Goal: Ask a question

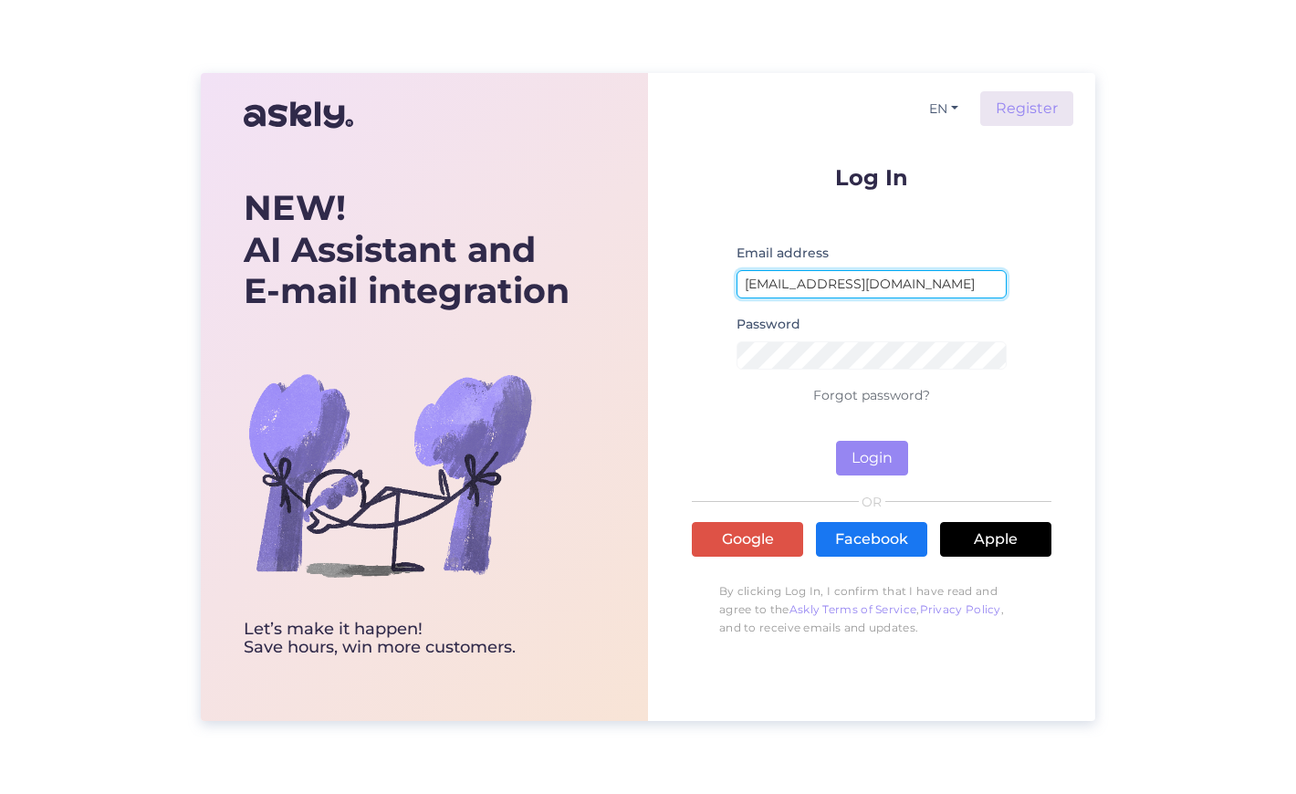
type input "[EMAIL_ADDRESS][DOMAIN_NAME]"
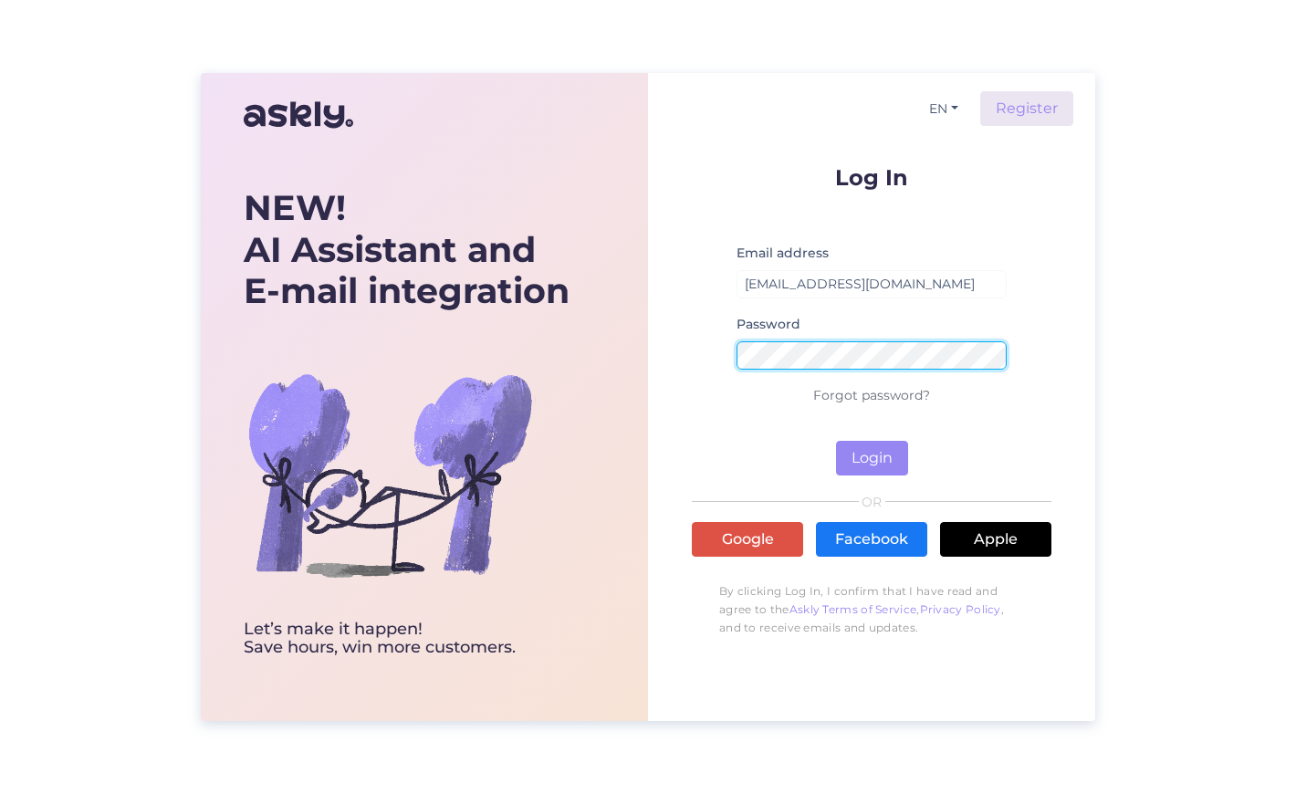
click at [872, 458] on button "Login" at bounding box center [872, 458] width 72 height 35
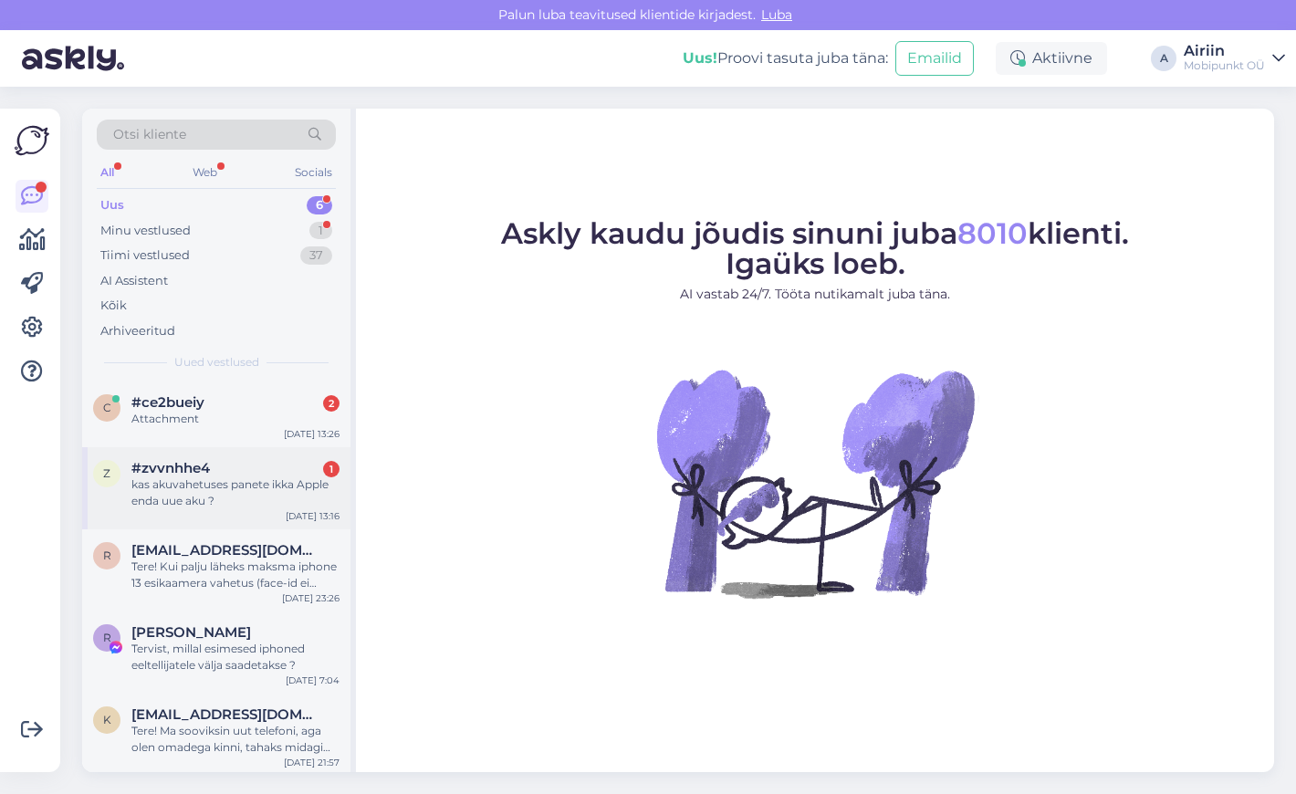
click at [289, 490] on div "kas akuvahetuses panete ikka Apple enda uue aku ?" at bounding box center [235, 492] width 208 height 33
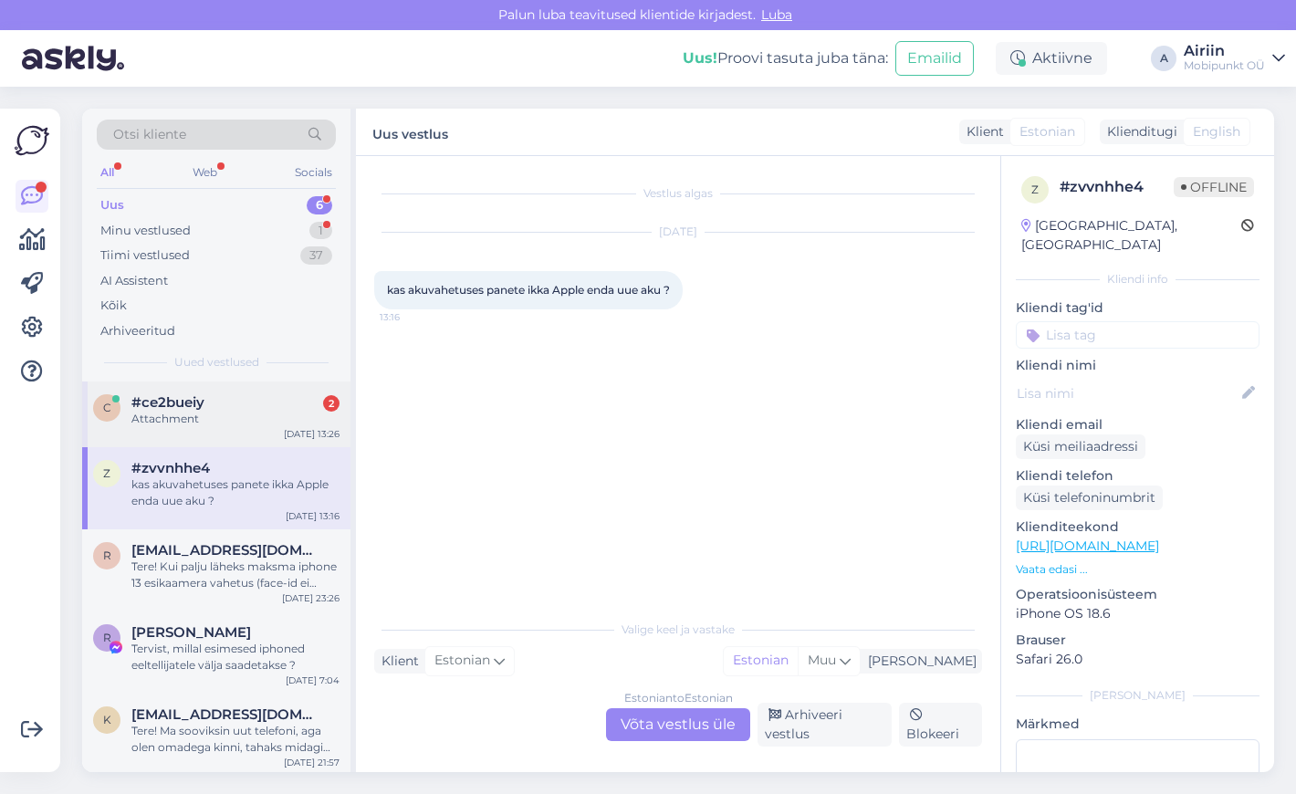
click at [250, 427] on div "c #ce2bueiy 2 Attachment [DATE] 13:26" at bounding box center [216, 415] width 268 height 66
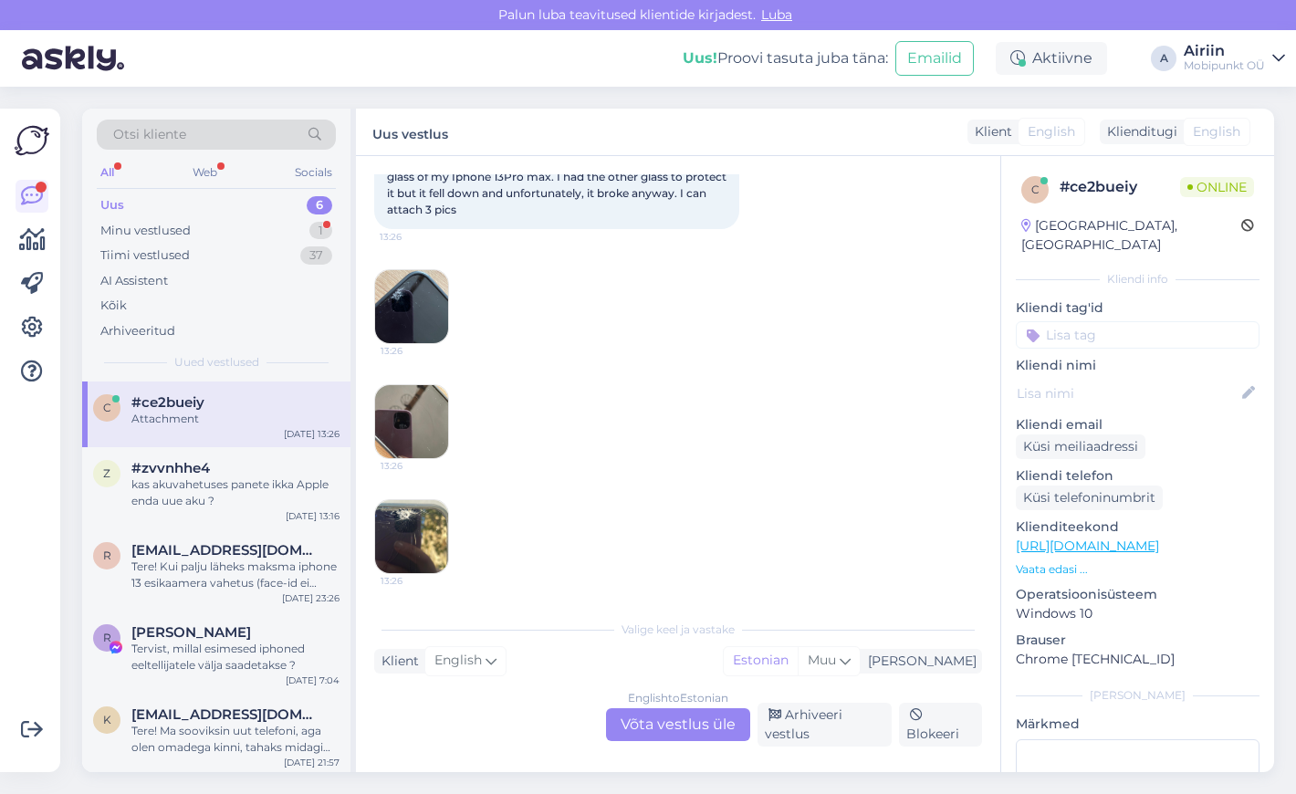
click at [403, 309] on img at bounding box center [411, 306] width 73 height 73
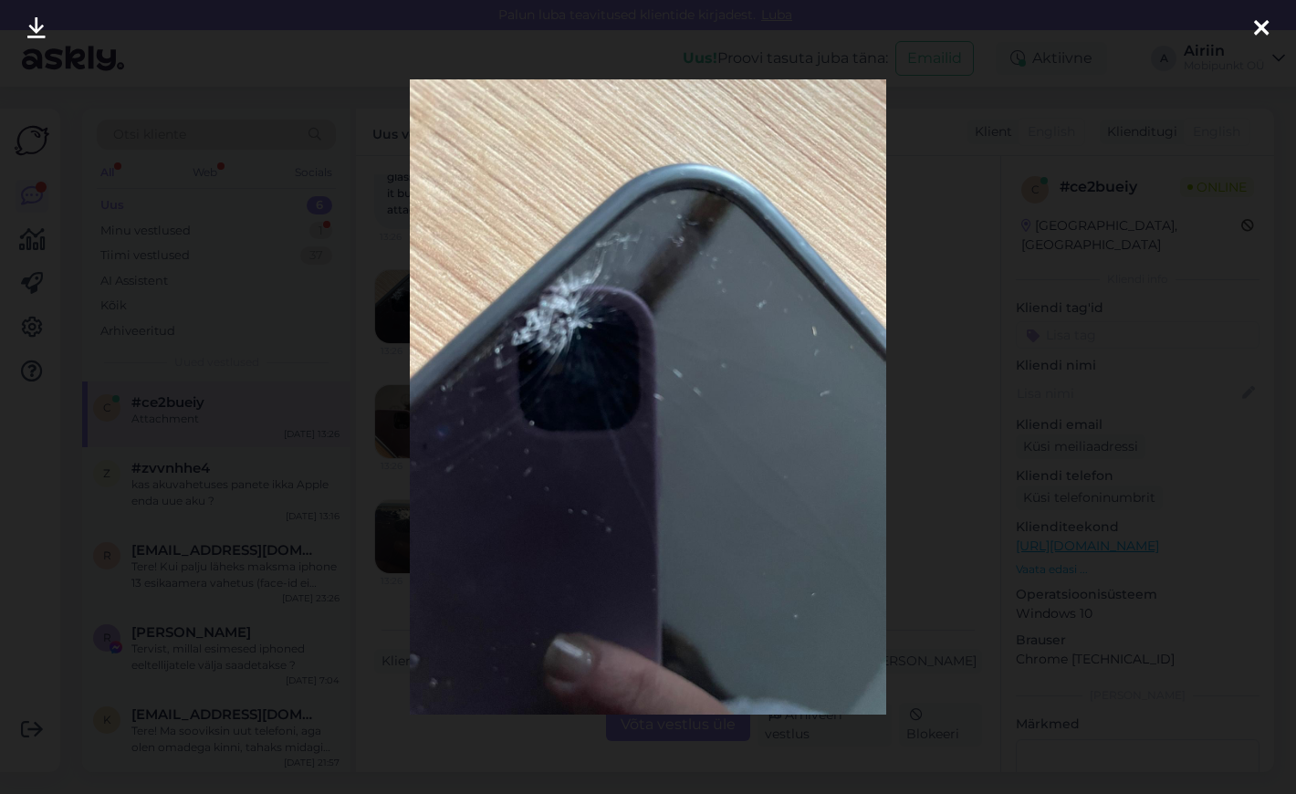
click at [1261, 26] on icon at bounding box center [1261, 29] width 15 height 24
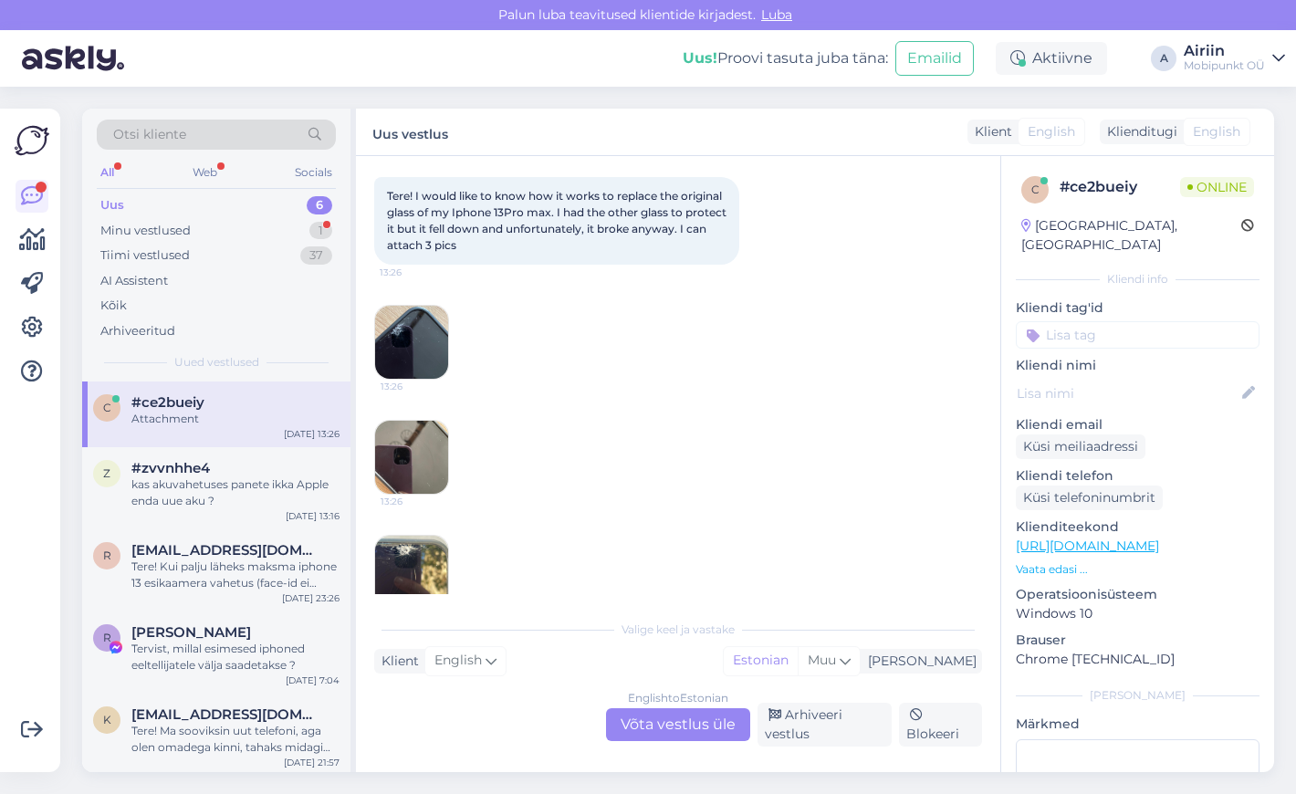
scroll to position [90, 0]
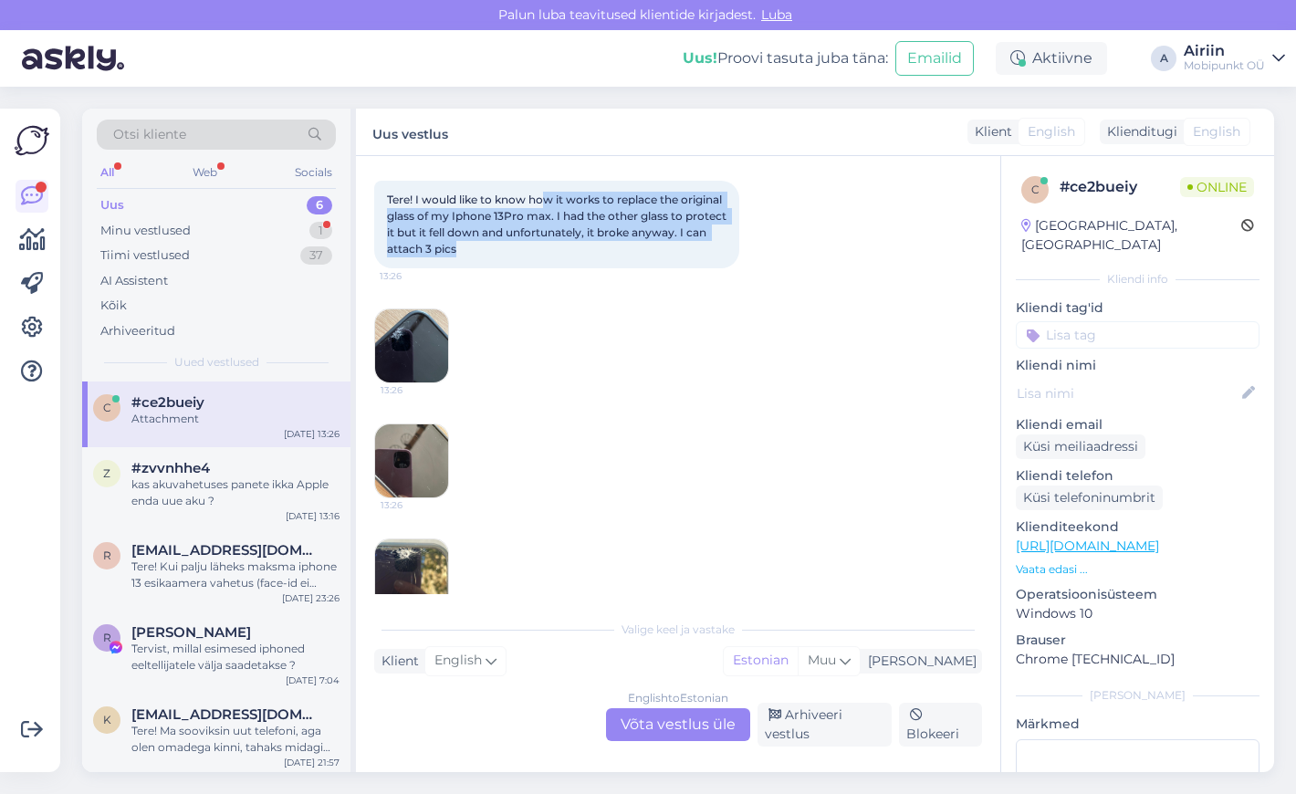
drag, startPoint x: 544, startPoint y: 200, endPoint x: 545, endPoint y: 246, distance: 46.6
click at [545, 246] on div "Tere! I would like to know how it works to replace the original glass of my Iph…" at bounding box center [556, 225] width 365 height 88
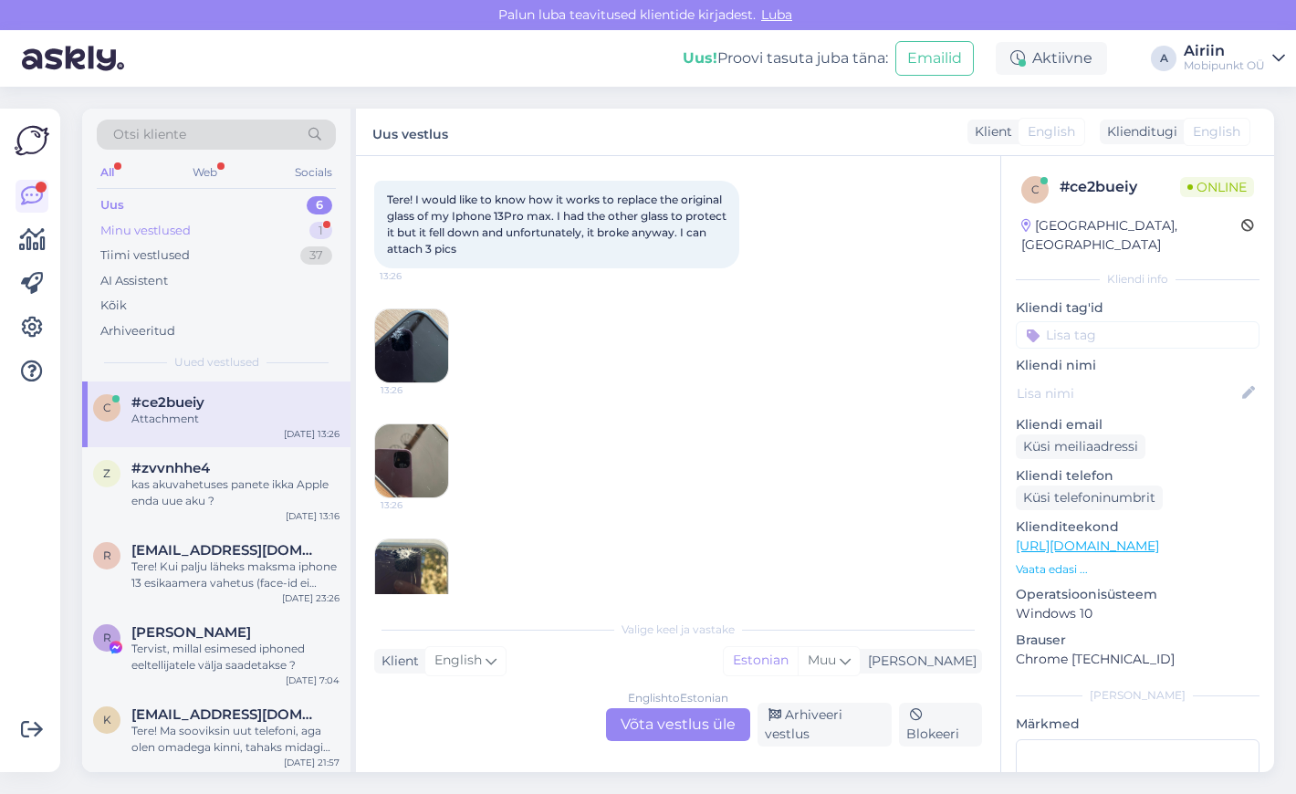
click at [269, 234] on div "Minu vestlused 1" at bounding box center [216, 231] width 239 height 26
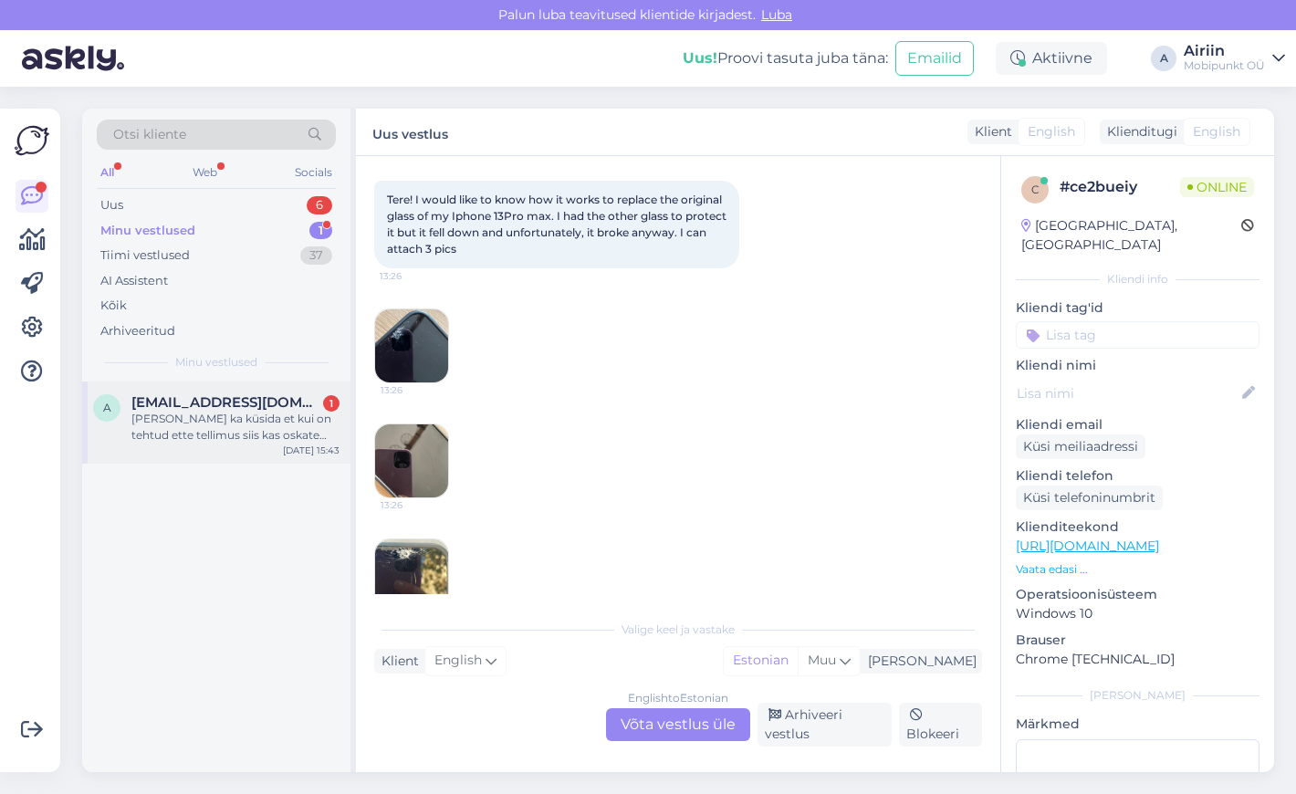
click at [287, 430] on div "[PERSON_NAME] ka küsida et kui on tehtud ette tellimus siis kas oskate öelda et…" at bounding box center [235, 427] width 208 height 33
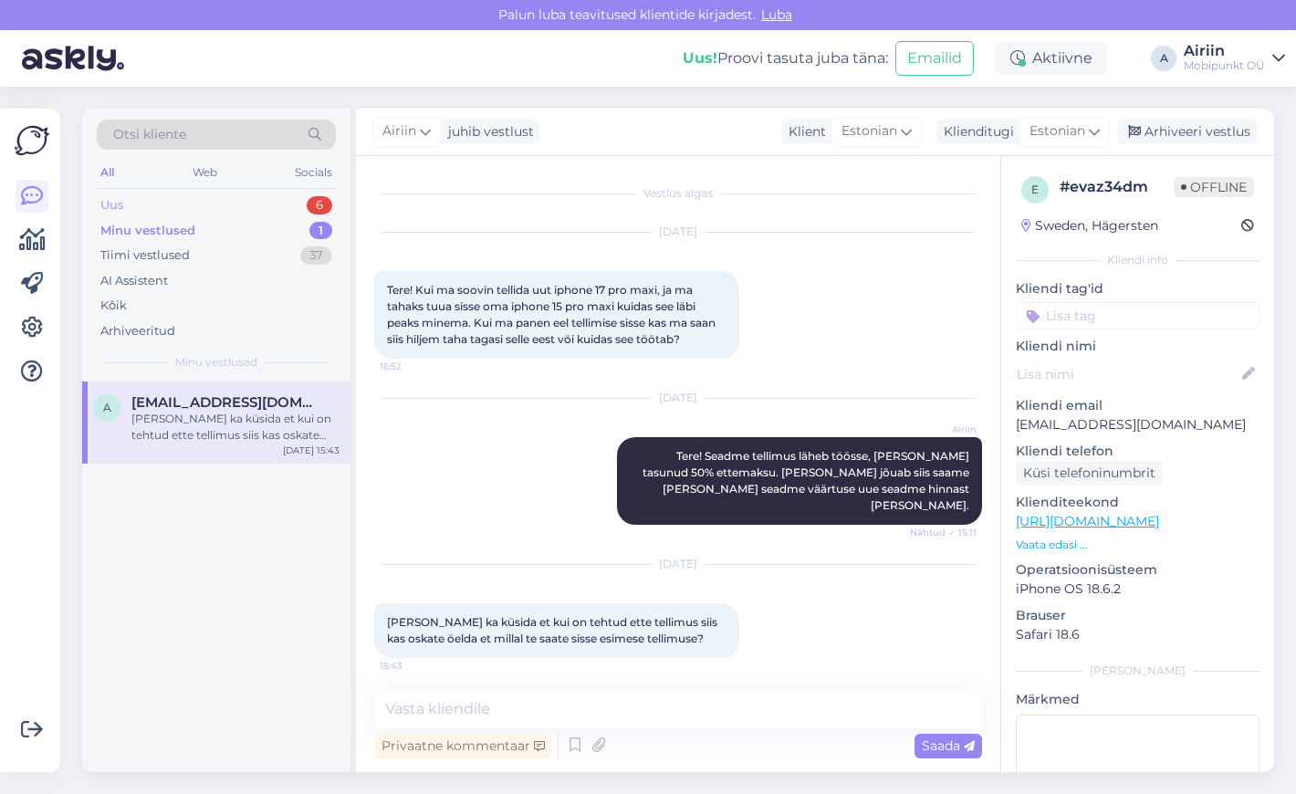
click at [256, 205] on div "Uus 6" at bounding box center [216, 206] width 239 height 26
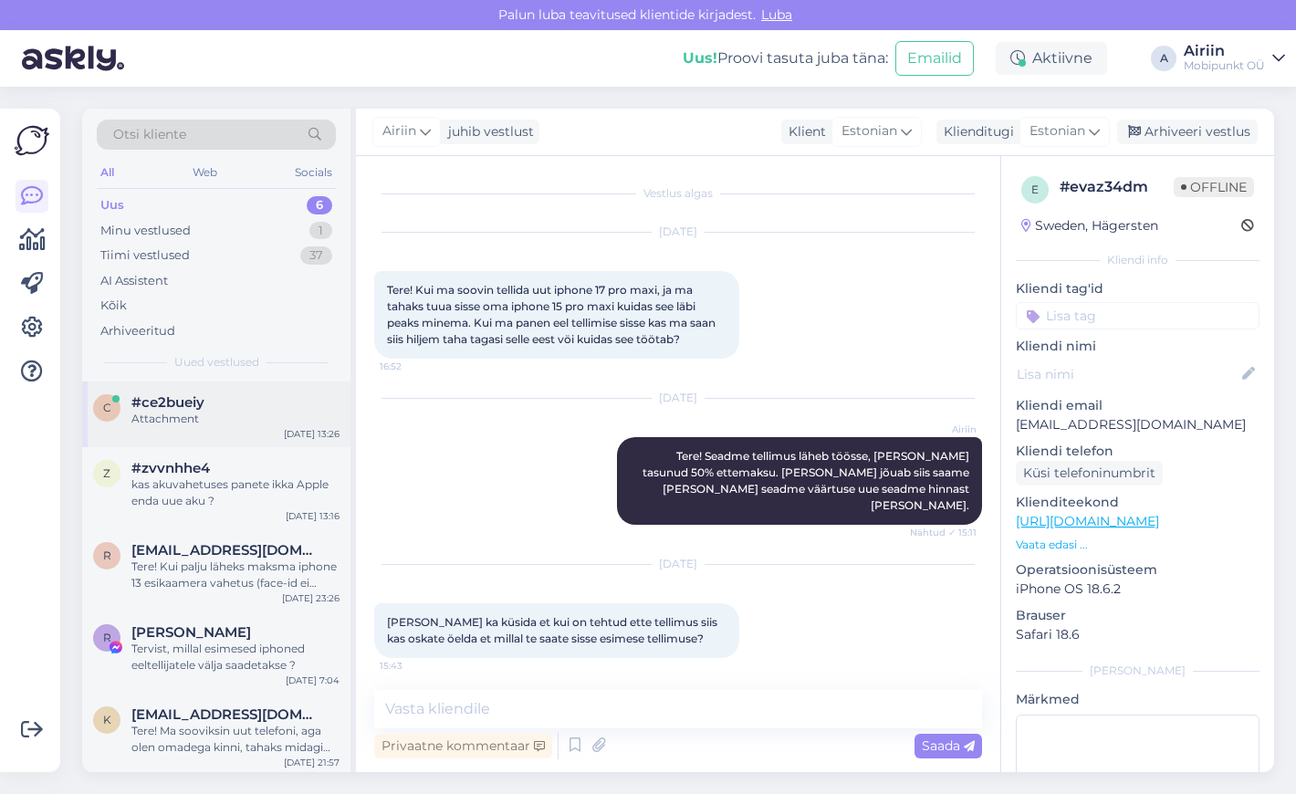
click at [260, 438] on div "c #ce2bueiy Attachment [DATE] 13:26" at bounding box center [216, 415] width 268 height 66
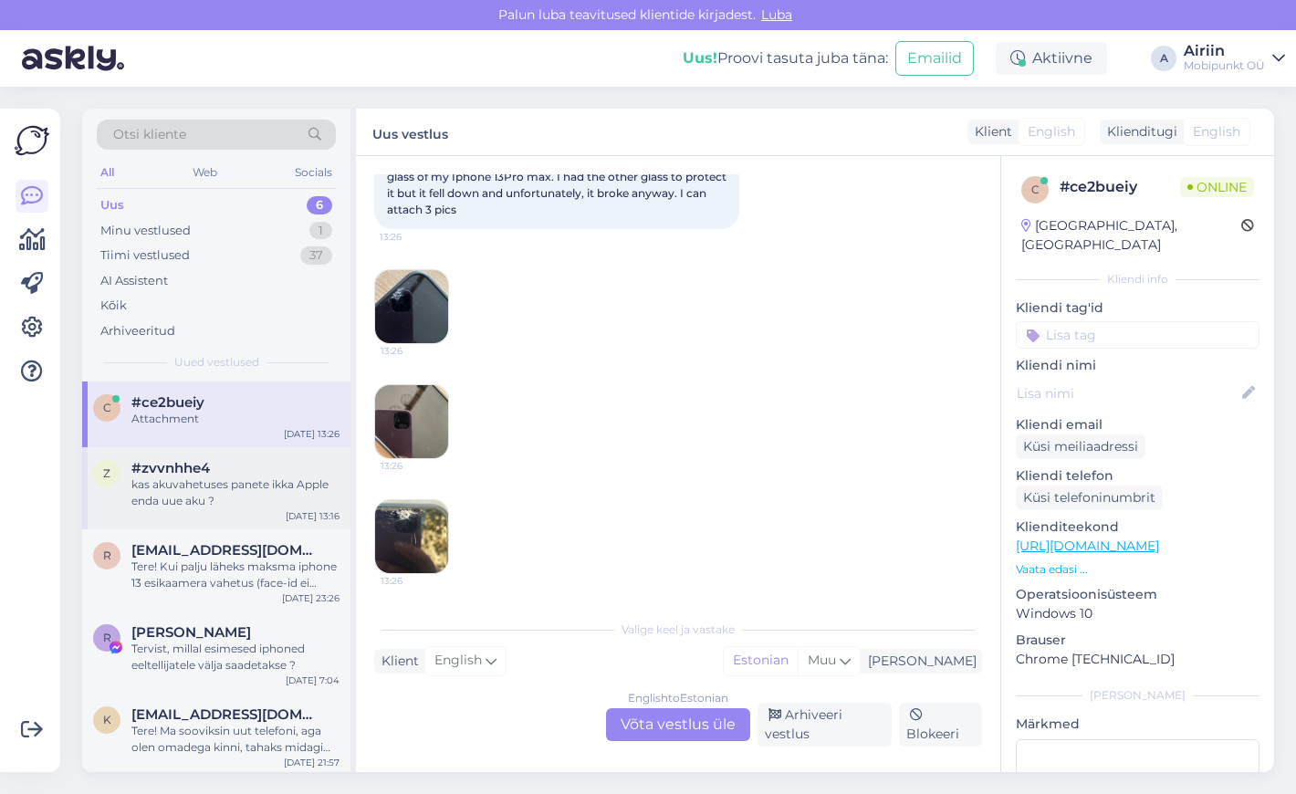
click at [268, 478] on div "kas akuvahetuses panete ikka Apple enda uue aku ?" at bounding box center [235, 492] width 208 height 33
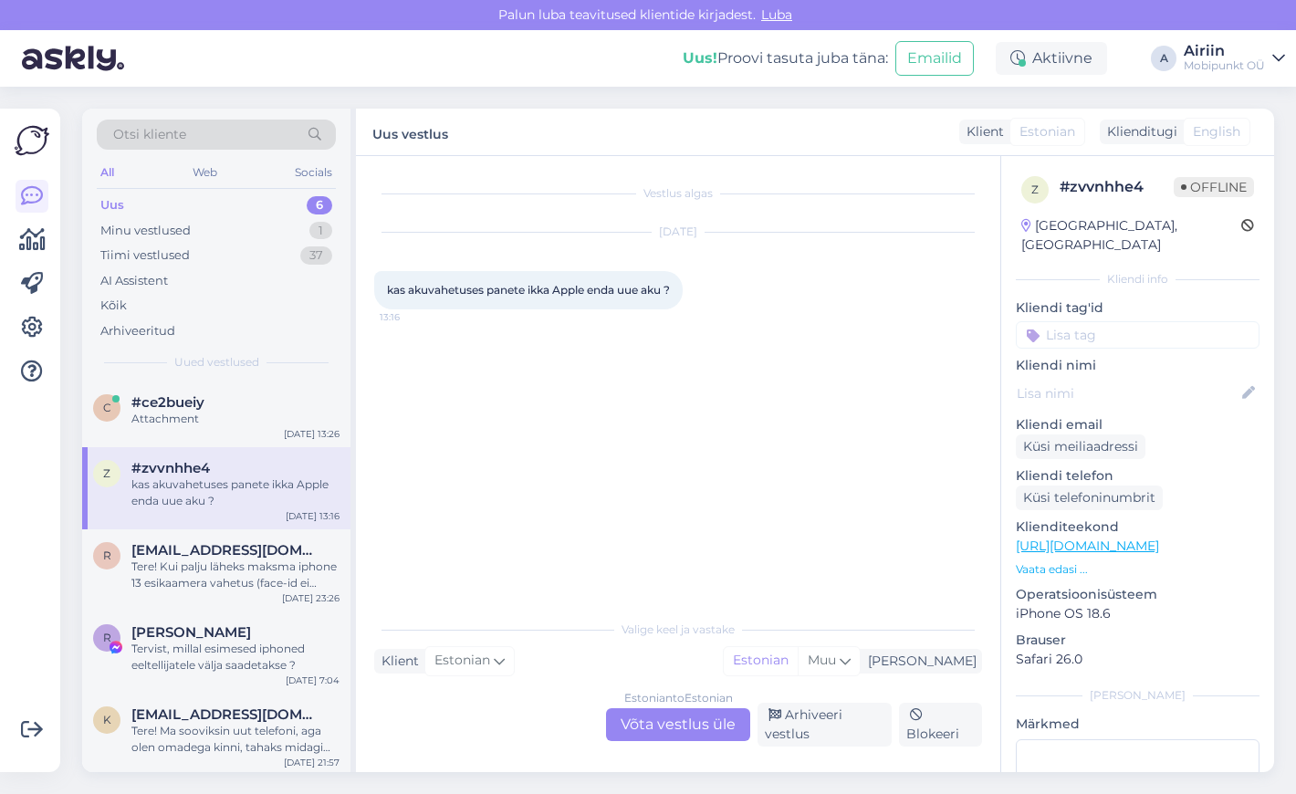
click at [265, 197] on div "Uus 6" at bounding box center [216, 206] width 239 height 26
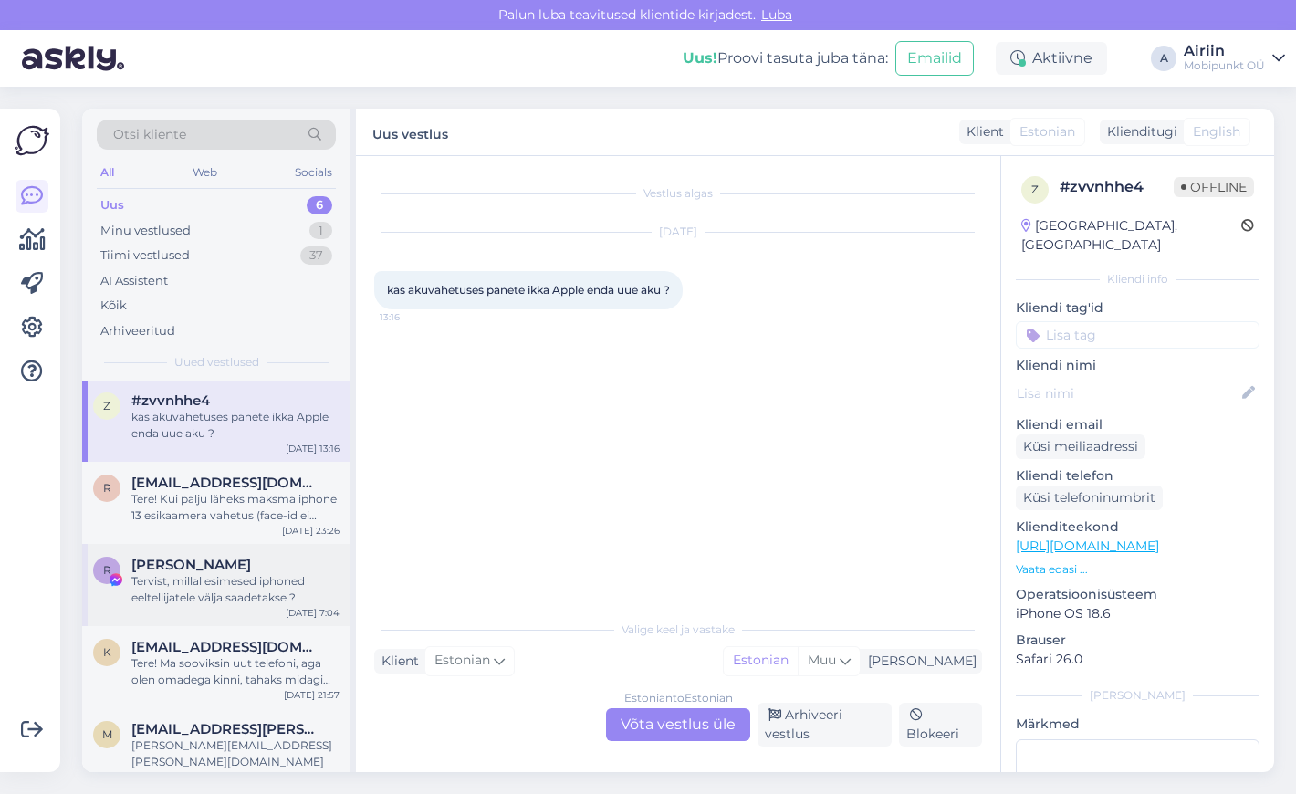
scroll to position [67, 0]
click at [266, 567] on div "[PERSON_NAME]" at bounding box center [235, 566] width 208 height 16
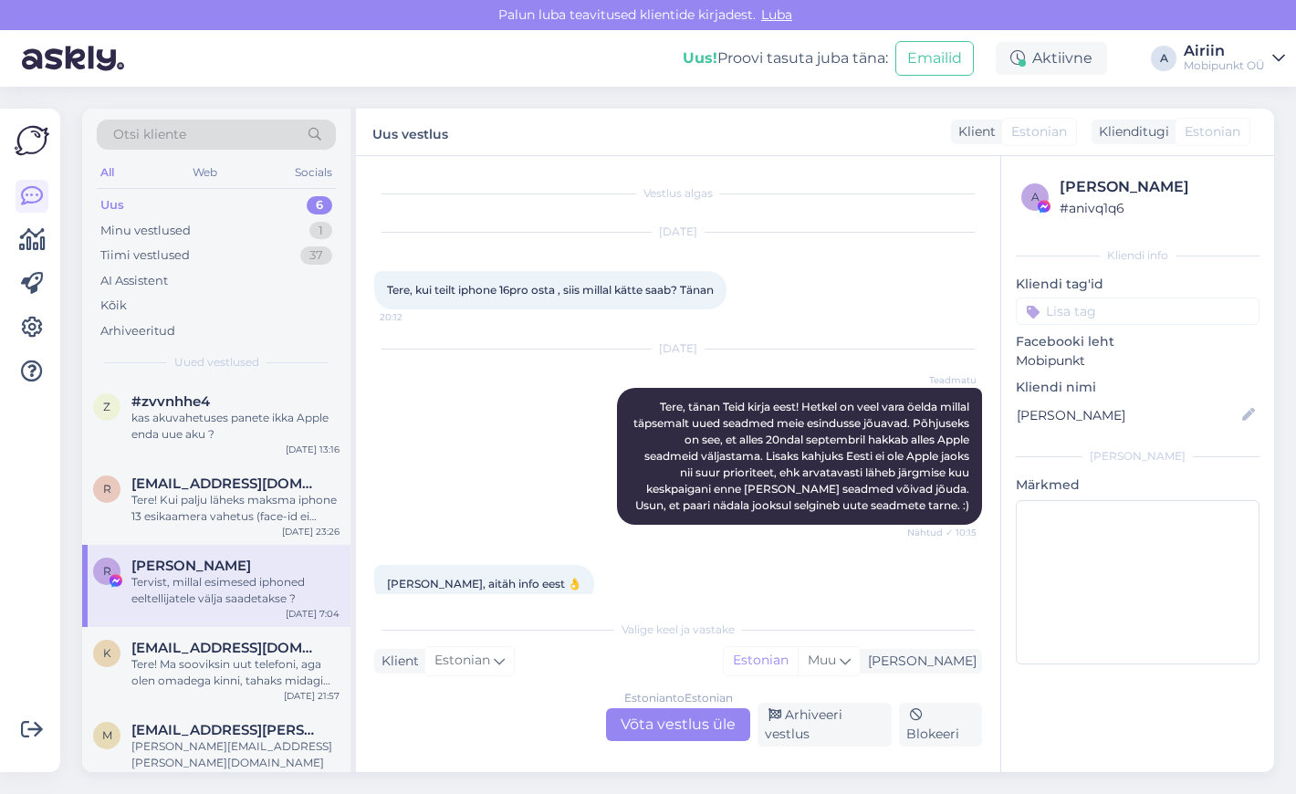
scroll to position [296, 0]
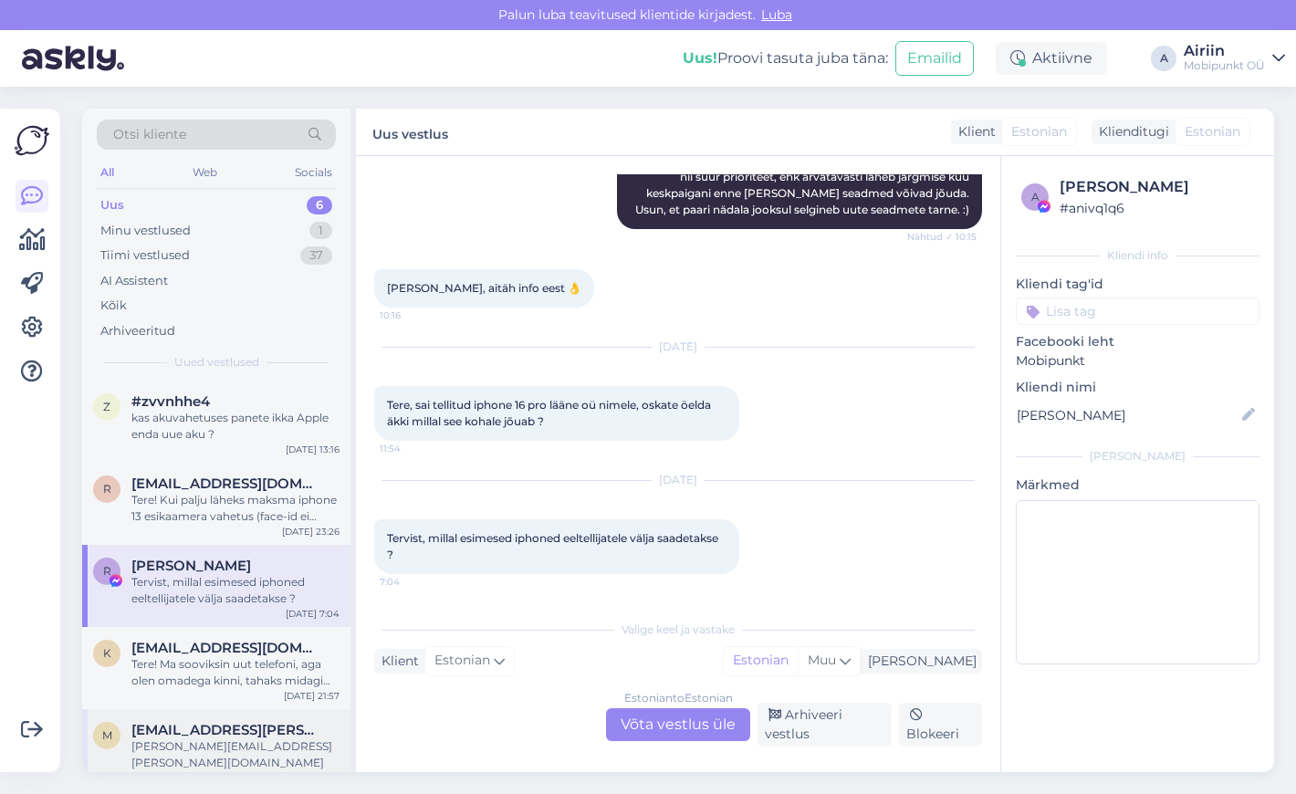
click at [259, 722] on span "[EMAIL_ADDRESS][PERSON_NAME][DOMAIN_NAME]" at bounding box center [226, 730] width 190 height 16
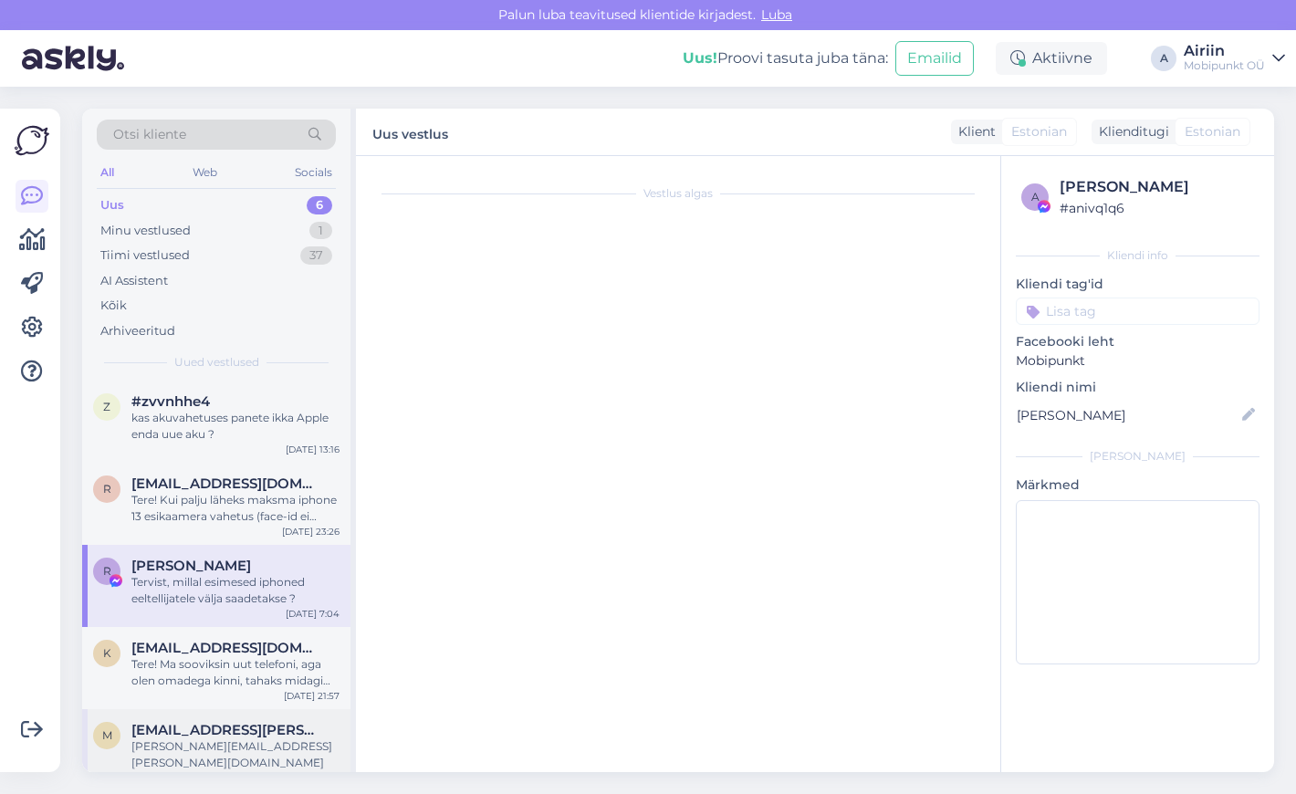
scroll to position [0, 0]
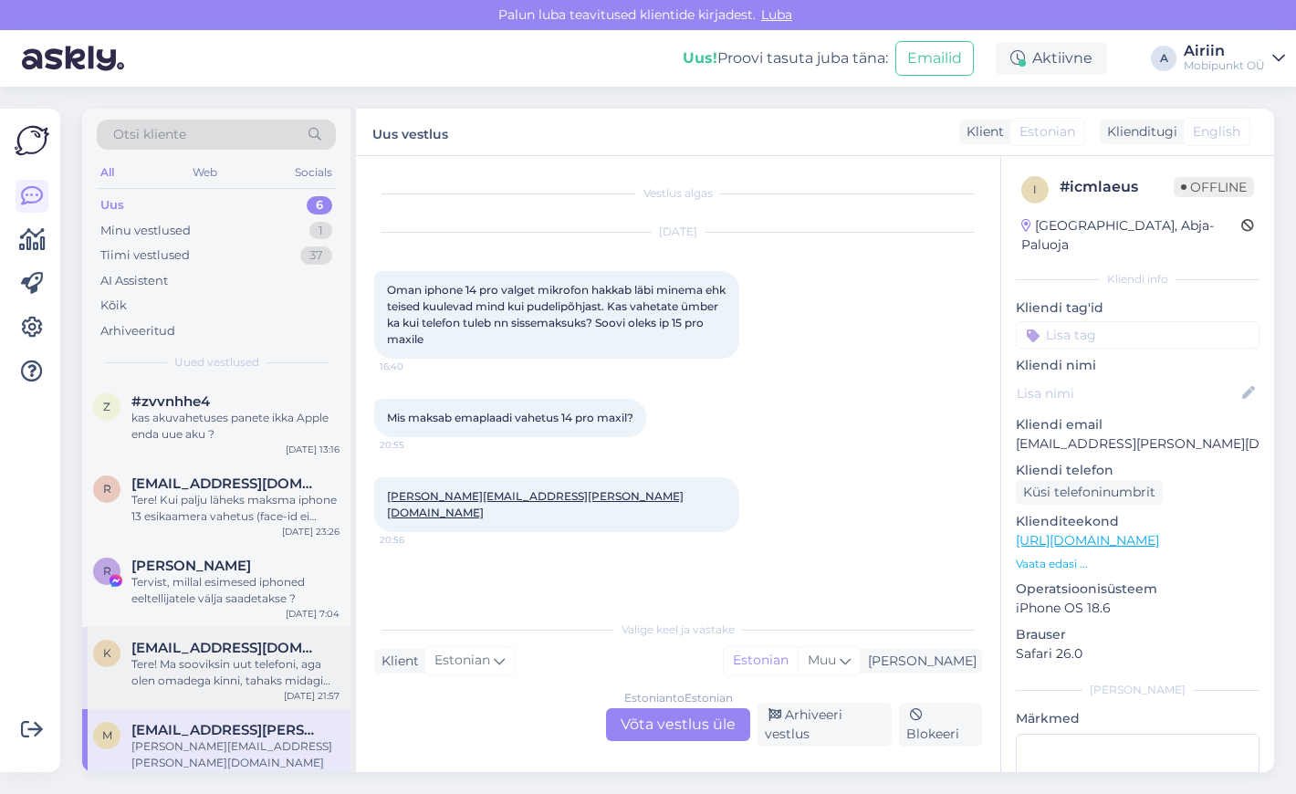
click at [256, 691] on div "k [EMAIL_ADDRESS][DOMAIN_NAME] Tere! Ma sooviksin uut telefoni, aga [PERSON_NAM…" at bounding box center [216, 668] width 268 height 82
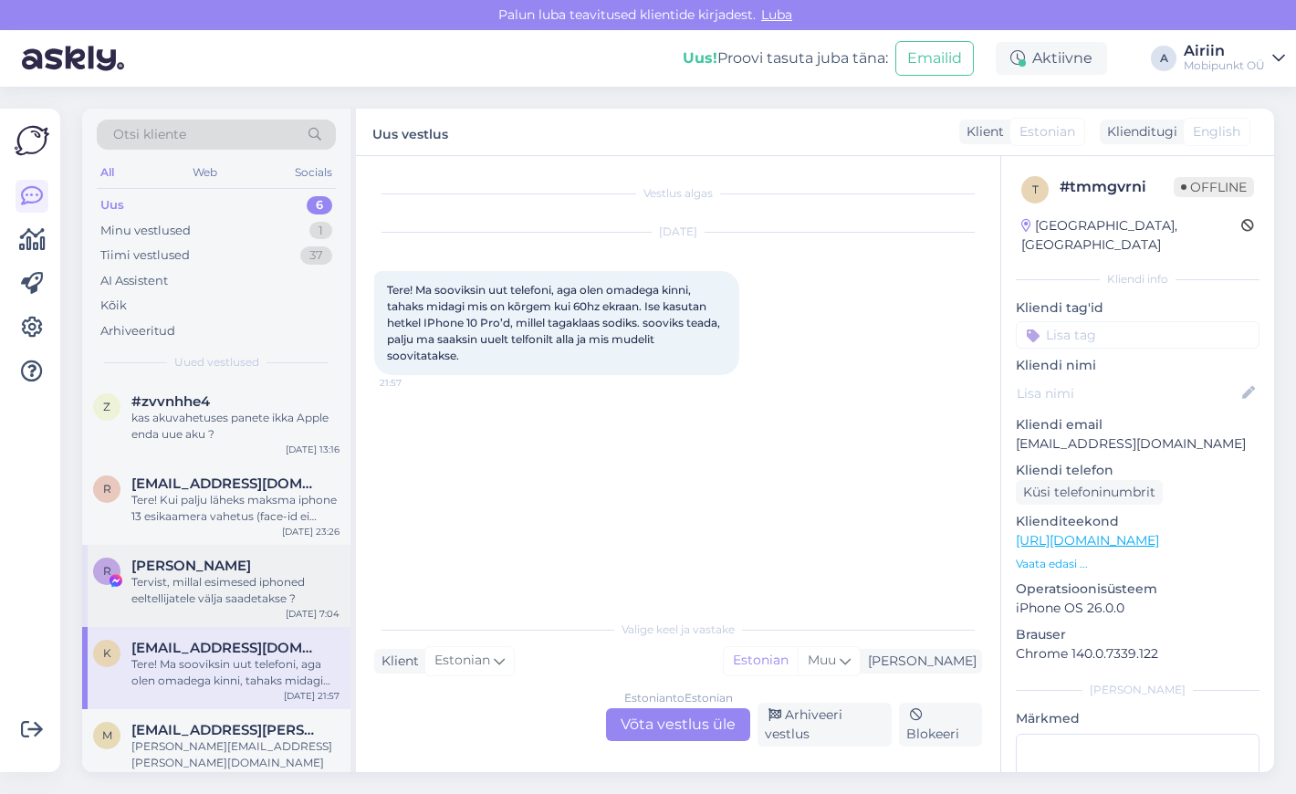
click at [257, 587] on div "Tervist, millal esimesed iphoned eeltellijatele välja saadetakse ?" at bounding box center [235, 590] width 208 height 33
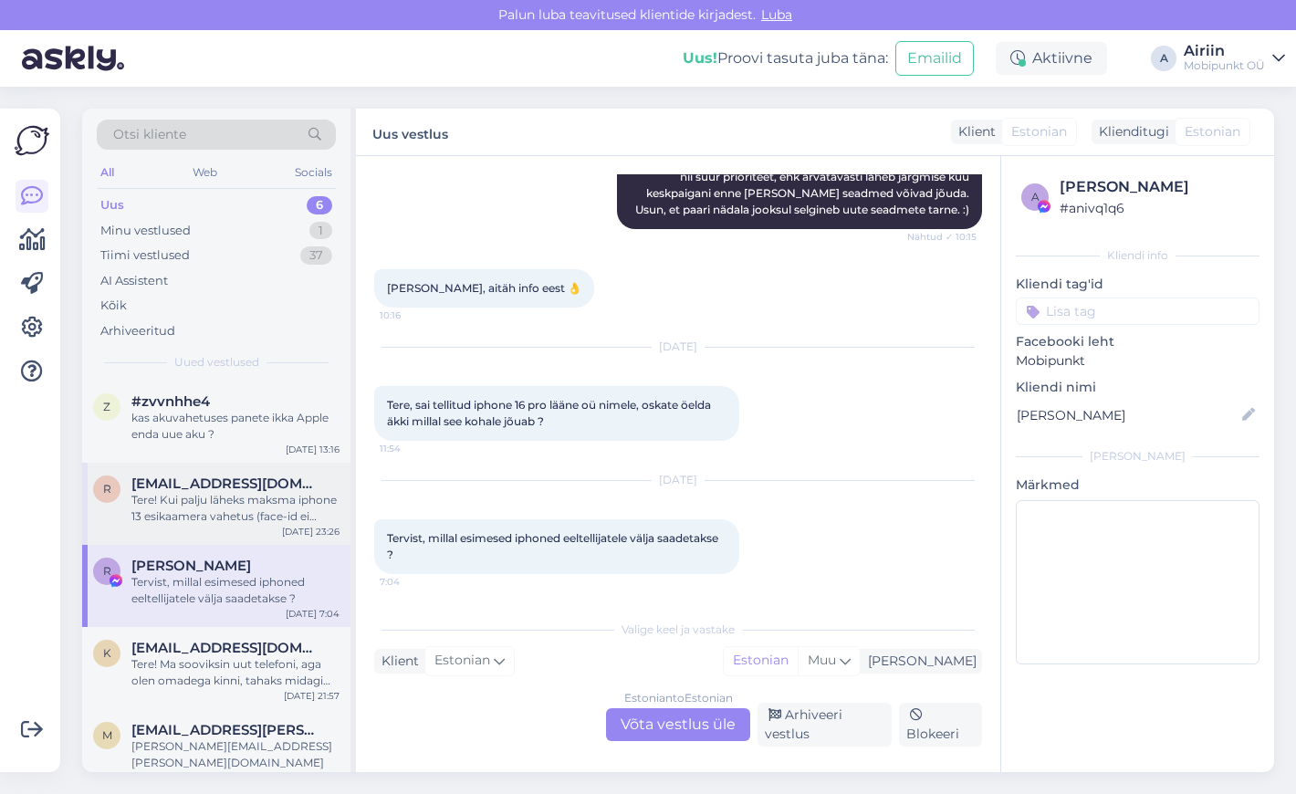
click at [266, 504] on div "Tere! Kui palju läheks maksma iphone 13 esikaamera vahetus (face-id ei tööta ka)" at bounding box center [235, 508] width 208 height 33
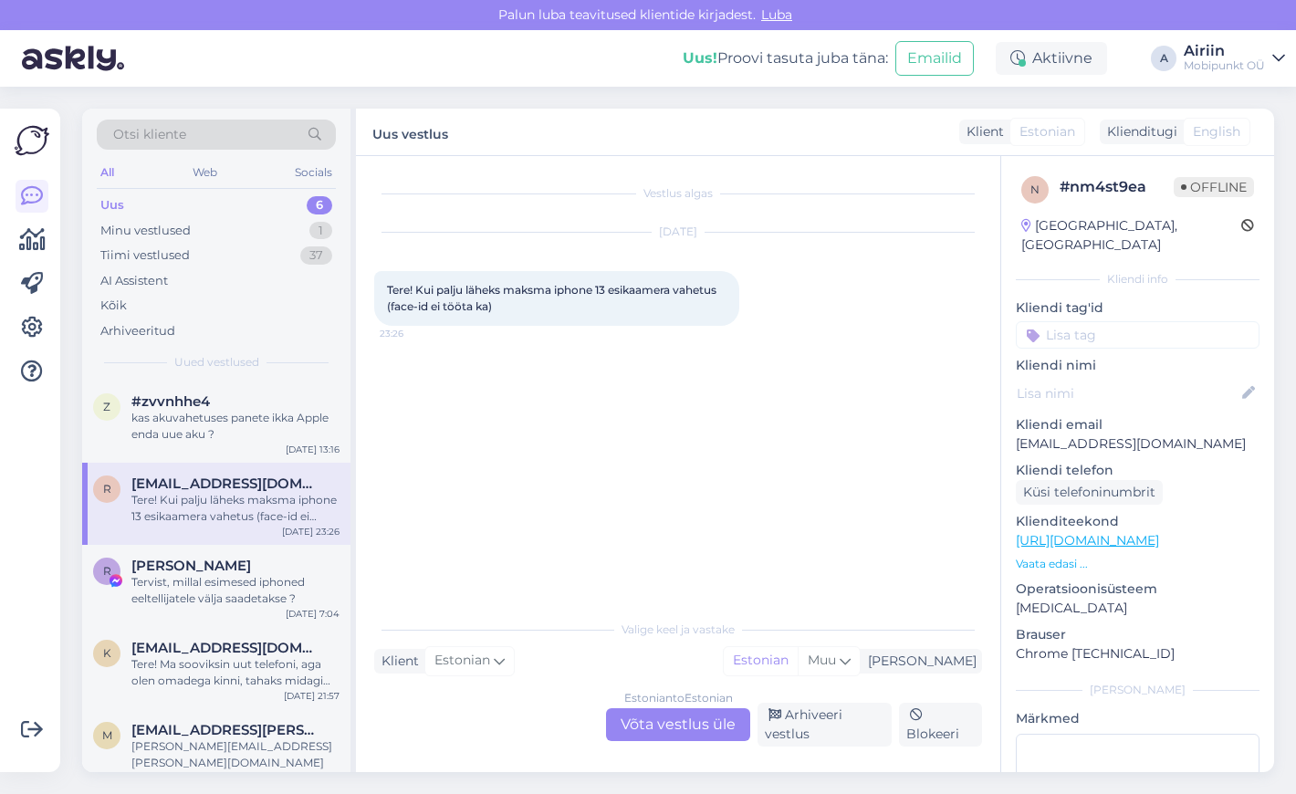
scroll to position [0, 0]
click at [263, 453] on div "z #zvvnhhe4 kas akuvahetuses panete ikka Apple enda uue aku ? [DATE] 13:16" at bounding box center [216, 422] width 268 height 82
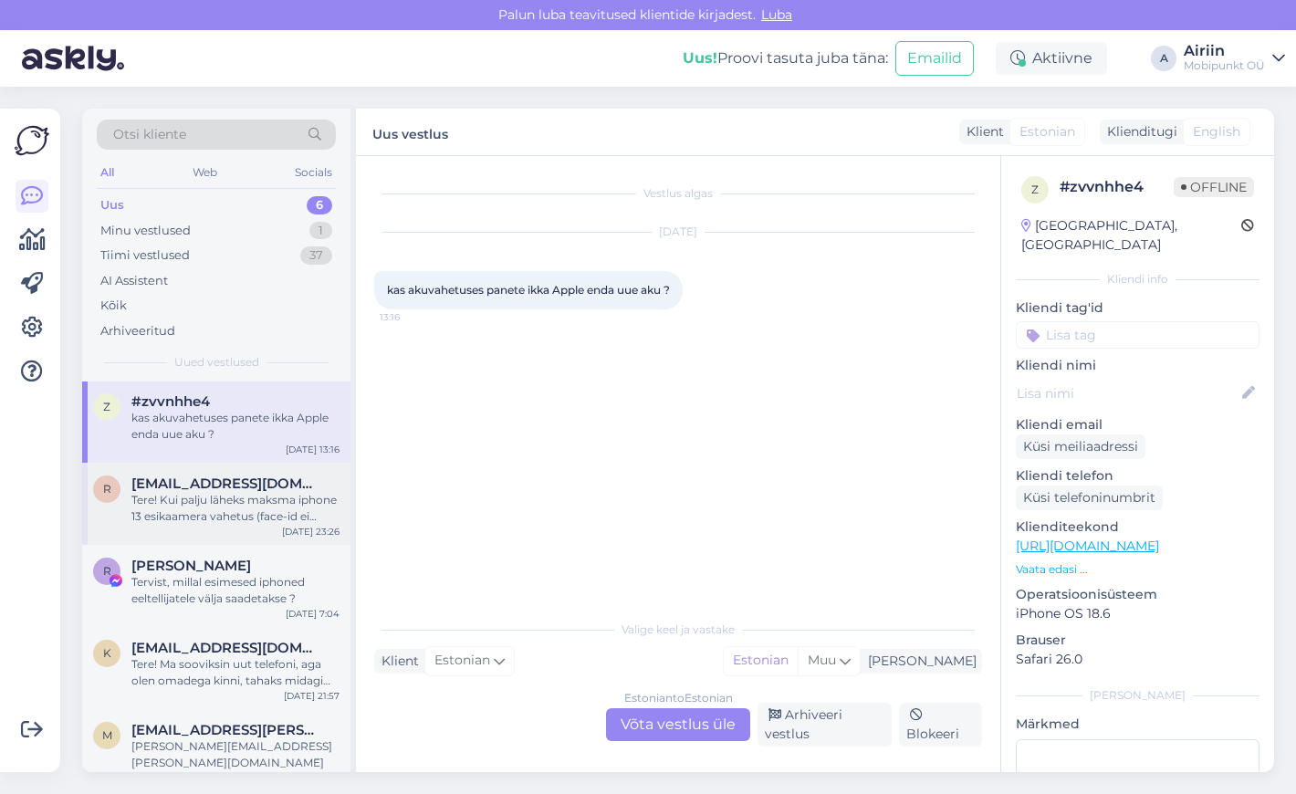
click at [256, 481] on span "[EMAIL_ADDRESS][DOMAIN_NAME]" at bounding box center [226, 484] width 190 height 16
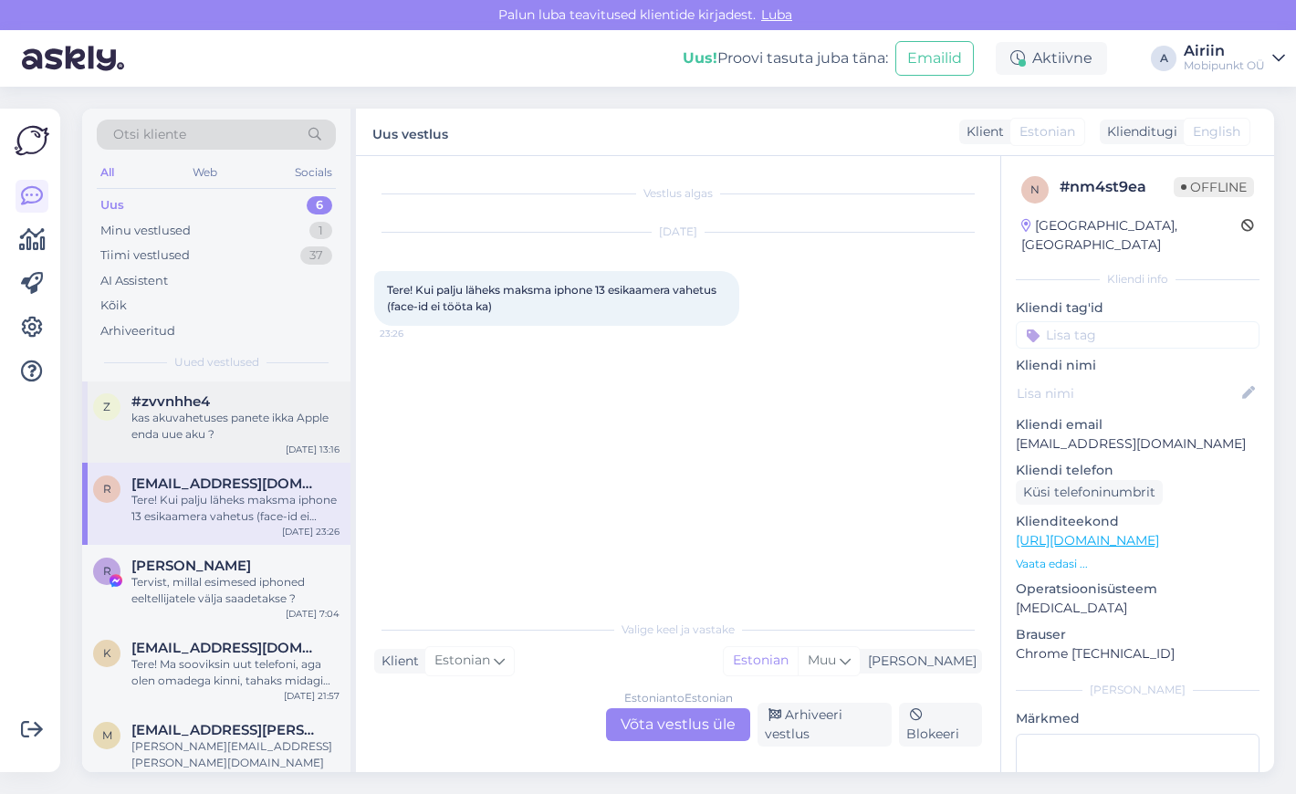
click at [235, 424] on div "kas akuvahetuses panete ikka Apple enda uue aku ?" at bounding box center [235, 426] width 208 height 33
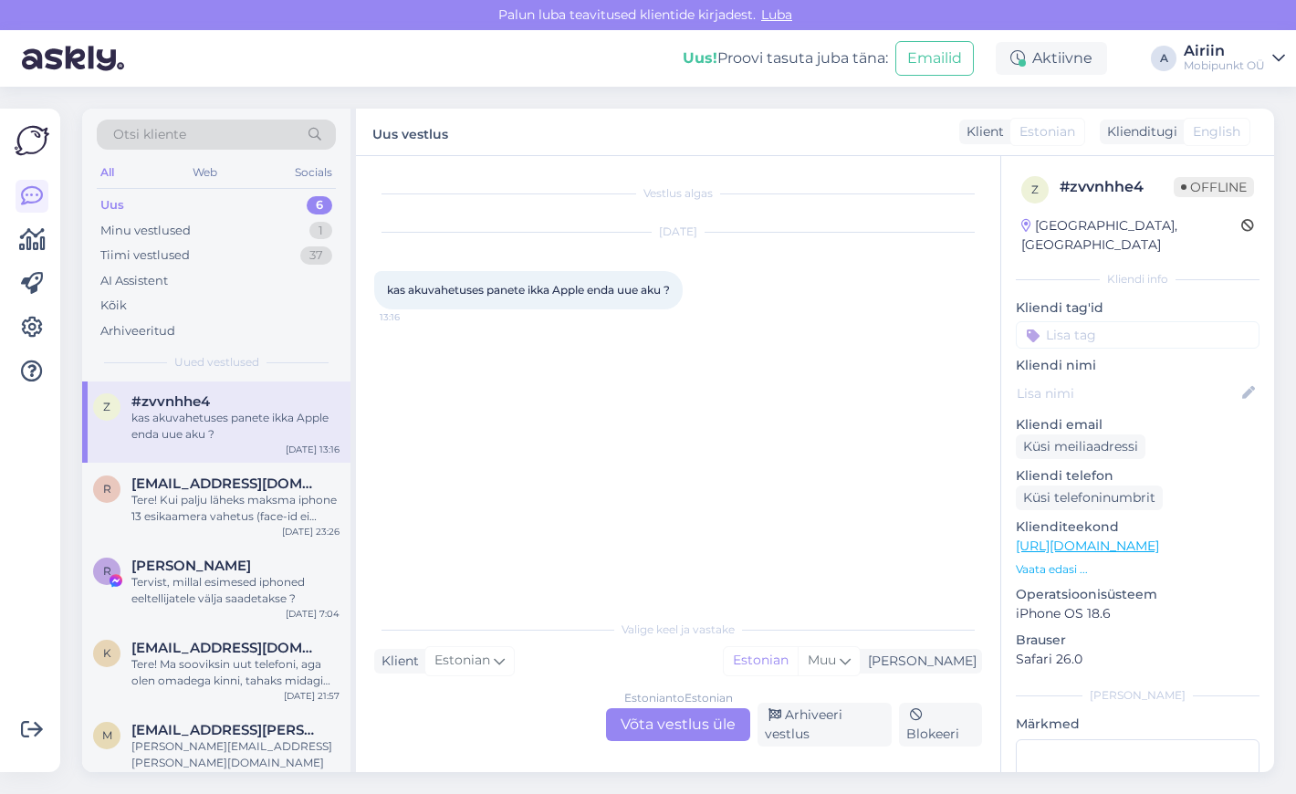
click at [242, 463] on div "R [EMAIL_ADDRESS][DOMAIN_NAME] Tere! Kui palju läheks maksma iphone 13 esikaame…" at bounding box center [216, 504] width 268 height 82
